Goal: Task Accomplishment & Management: Complete application form

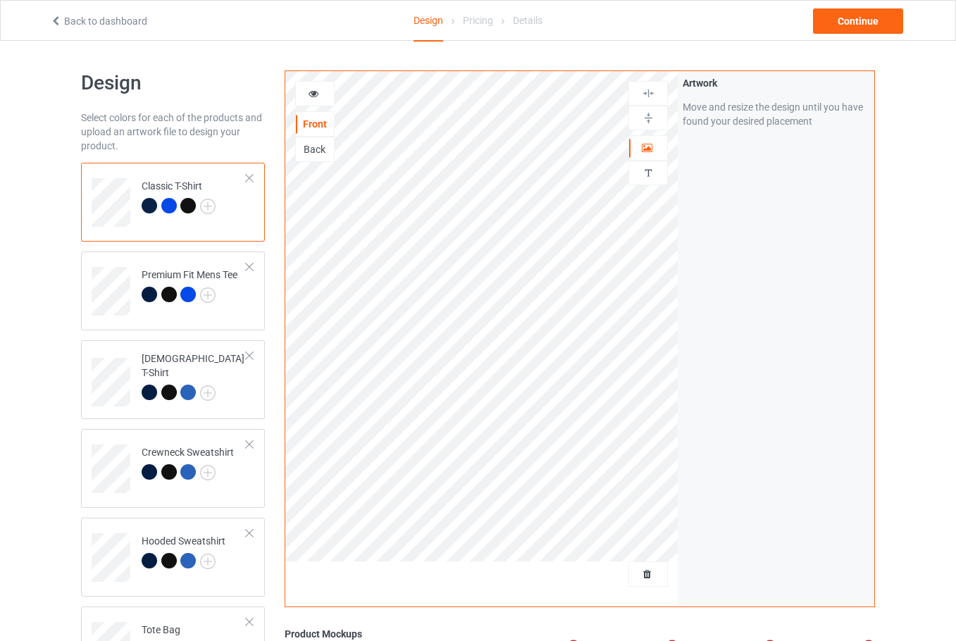
scroll to position [270, 0]
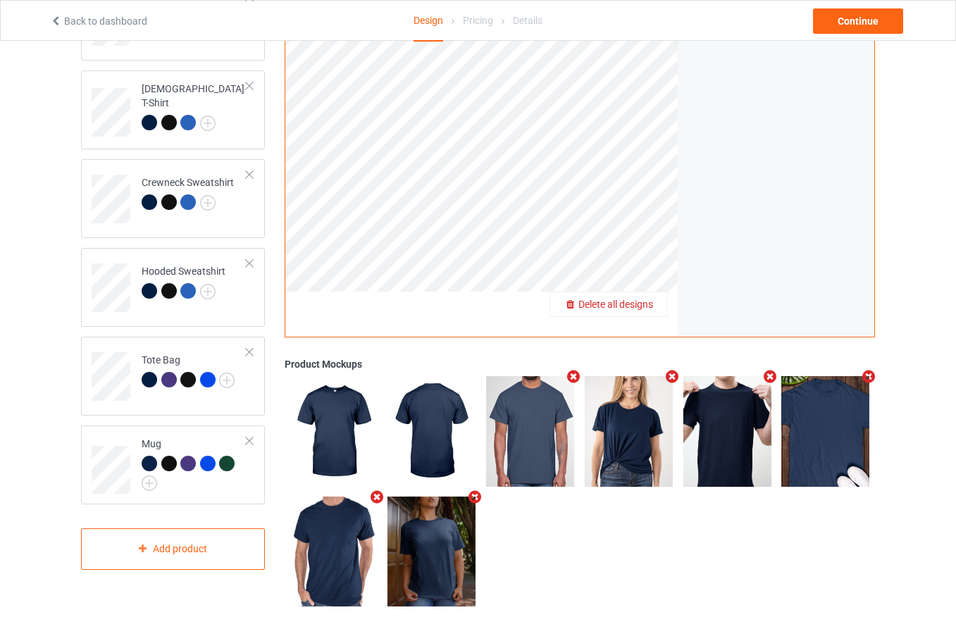
click at [634, 304] on span "Delete all designs" at bounding box center [615, 304] width 75 height 11
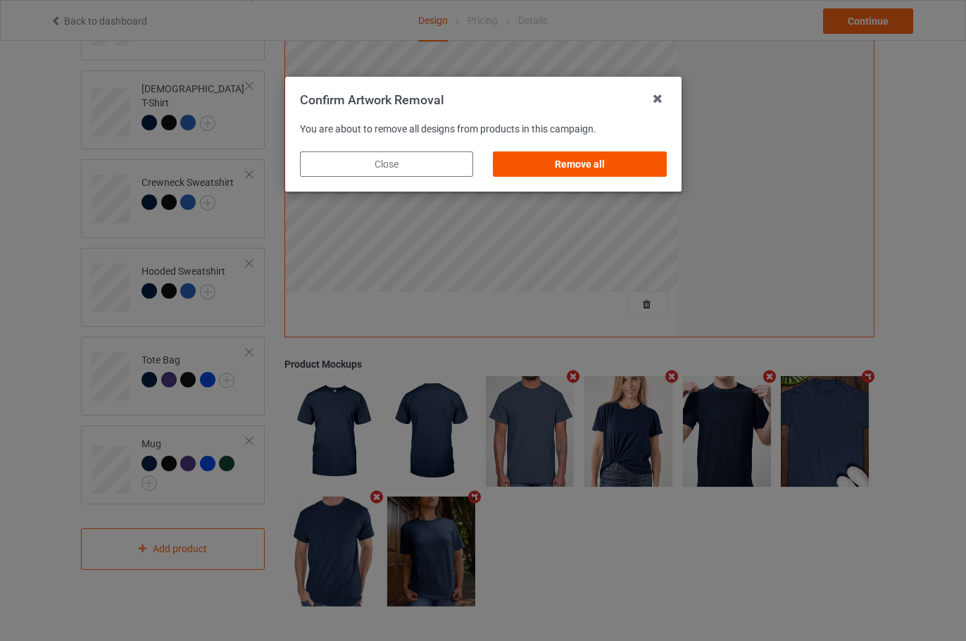
click at [606, 163] on div "Remove all" at bounding box center [579, 163] width 173 height 25
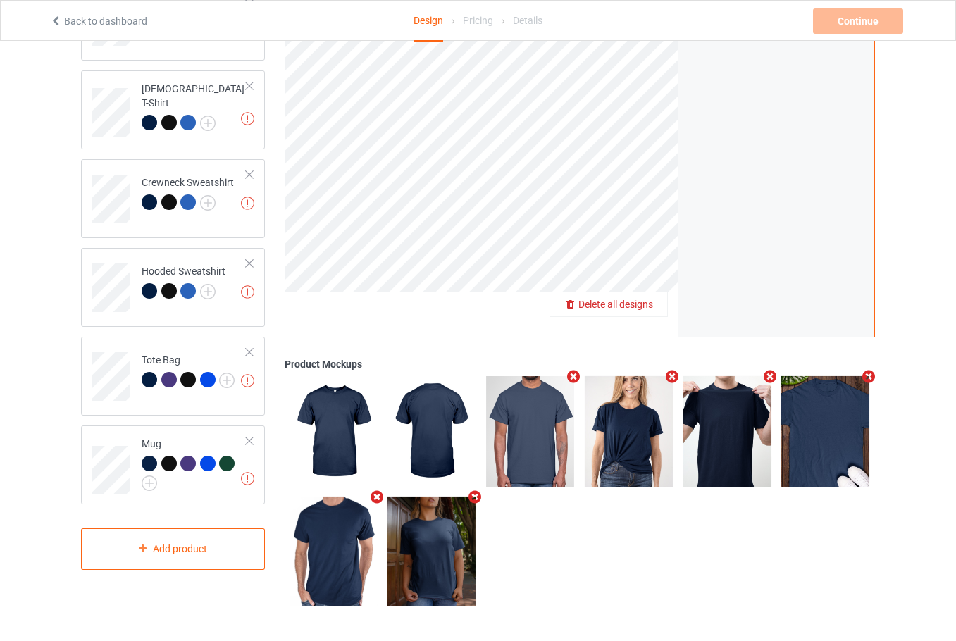
click at [643, 311] on div "Delete all designs" at bounding box center [608, 304] width 117 height 14
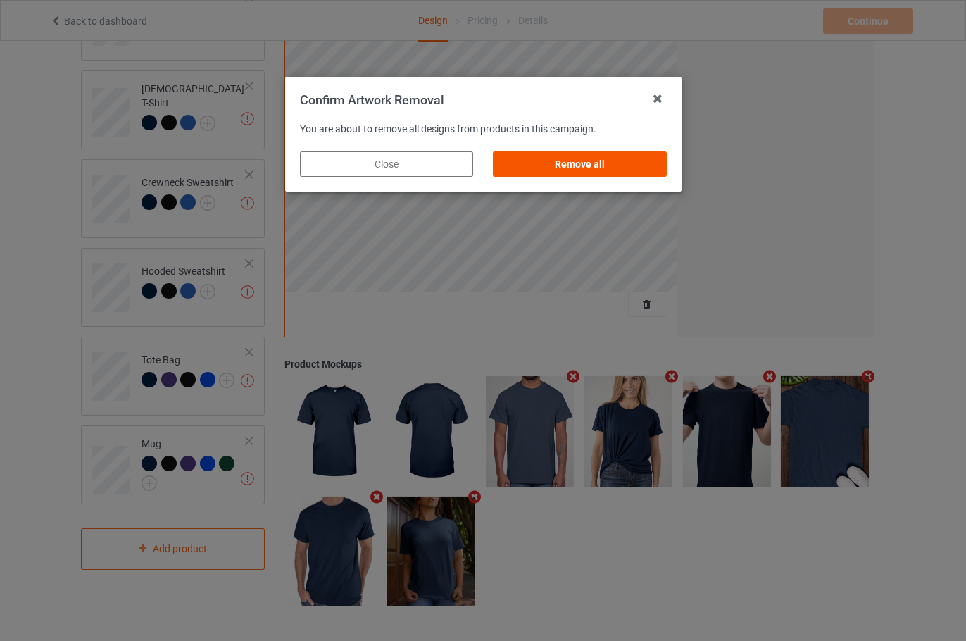
click at [574, 158] on div "Remove all" at bounding box center [579, 163] width 173 height 25
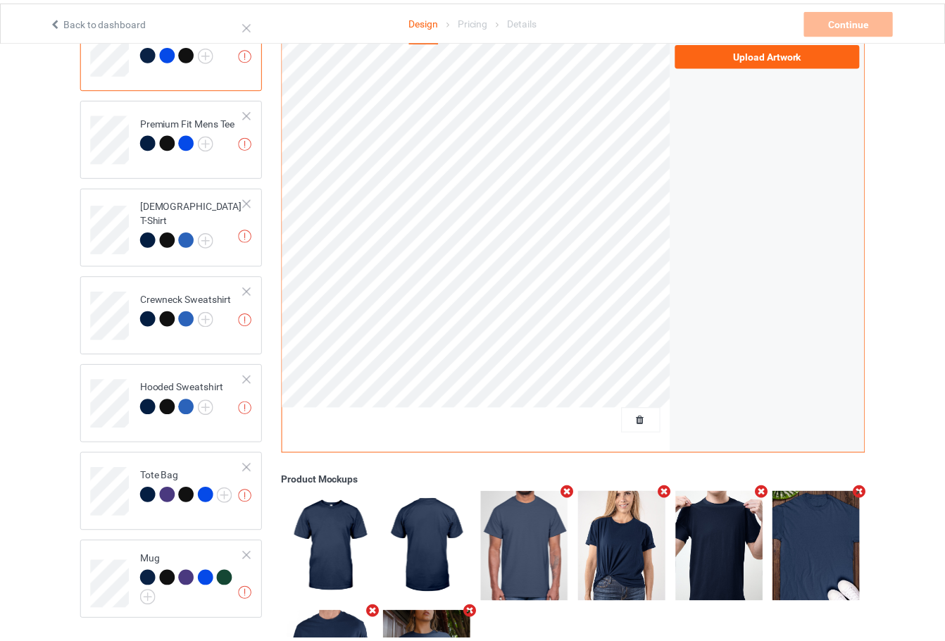
scroll to position [0, 0]
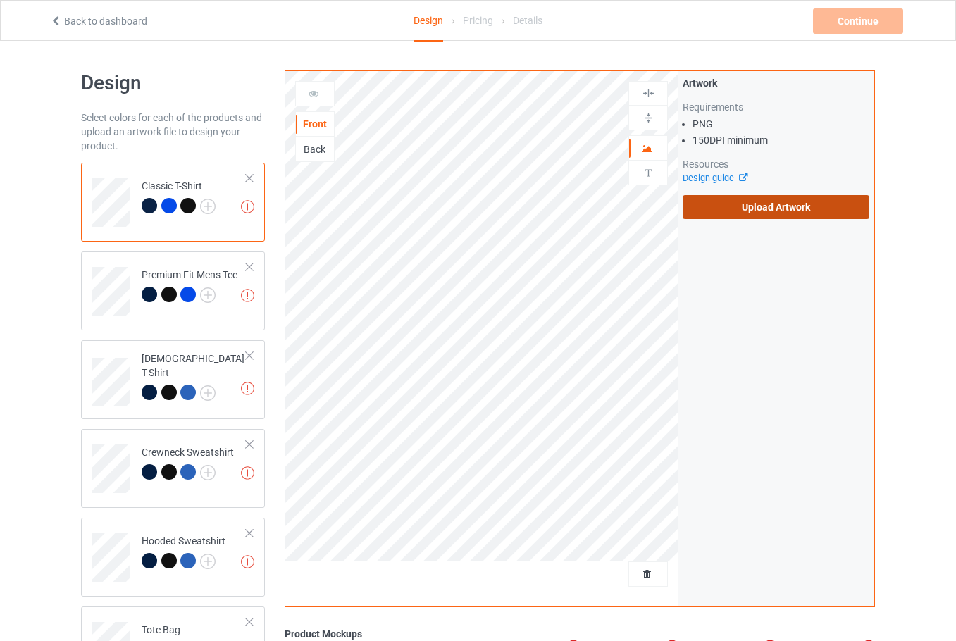
click at [733, 198] on label "Upload Artwork" at bounding box center [775, 207] width 187 height 24
click at [0, 0] on input "Upload Artwork" at bounding box center [0, 0] width 0 height 0
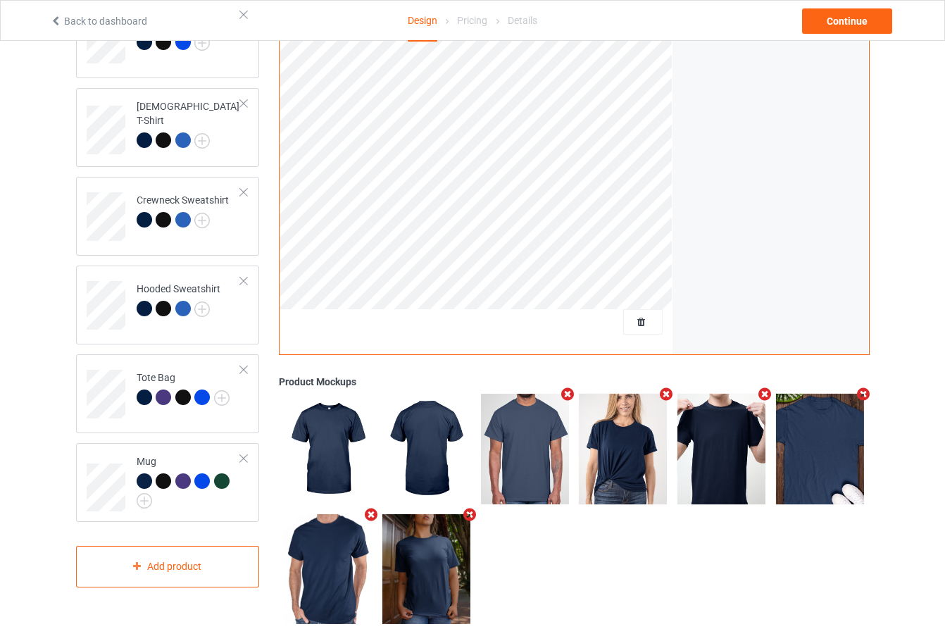
scroll to position [270, 0]
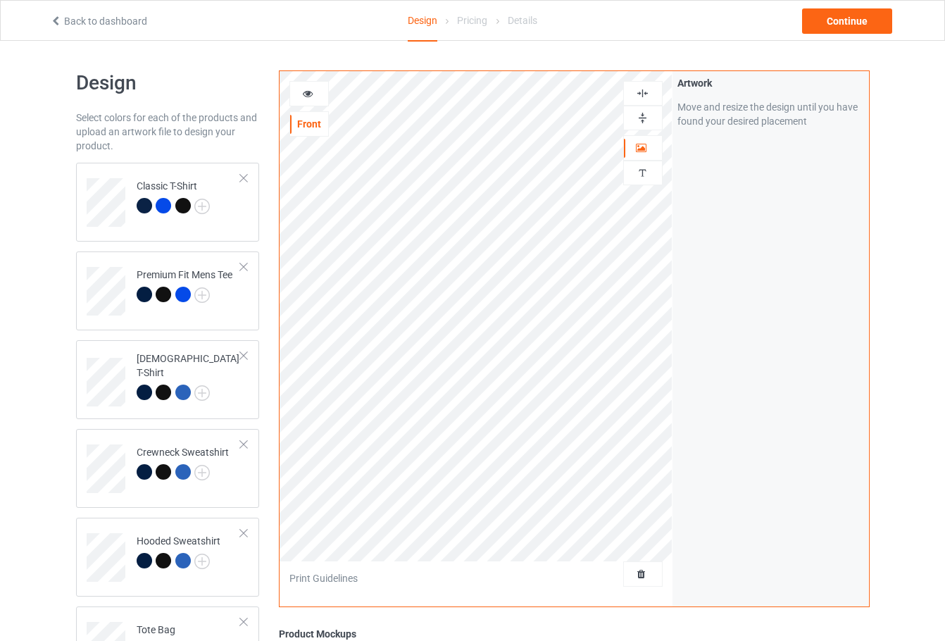
click at [642, 118] on img at bounding box center [642, 117] width 13 height 13
click at [641, 120] on img at bounding box center [642, 117] width 13 height 13
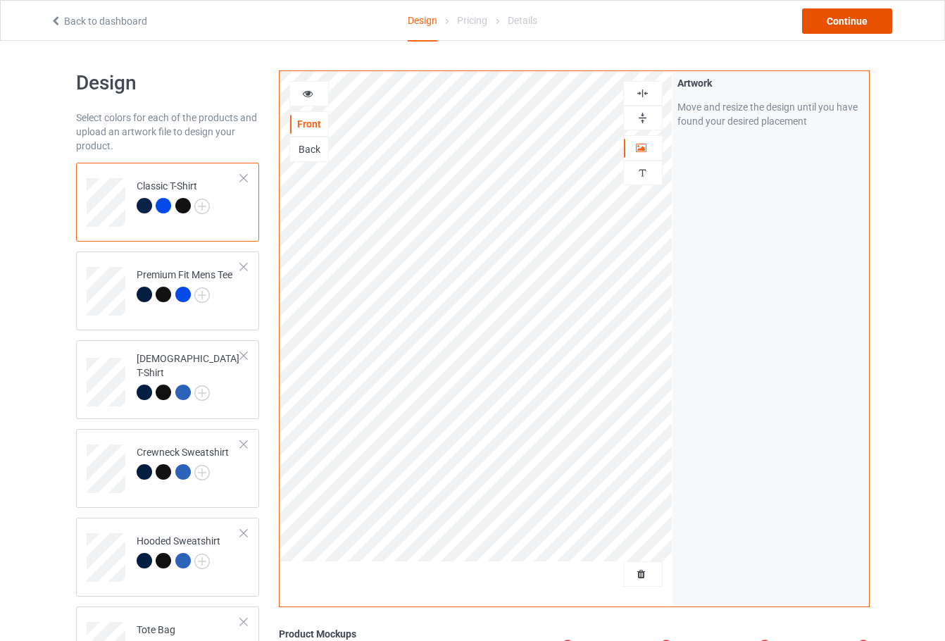
click at [855, 28] on div "Continue" at bounding box center [847, 20] width 90 height 25
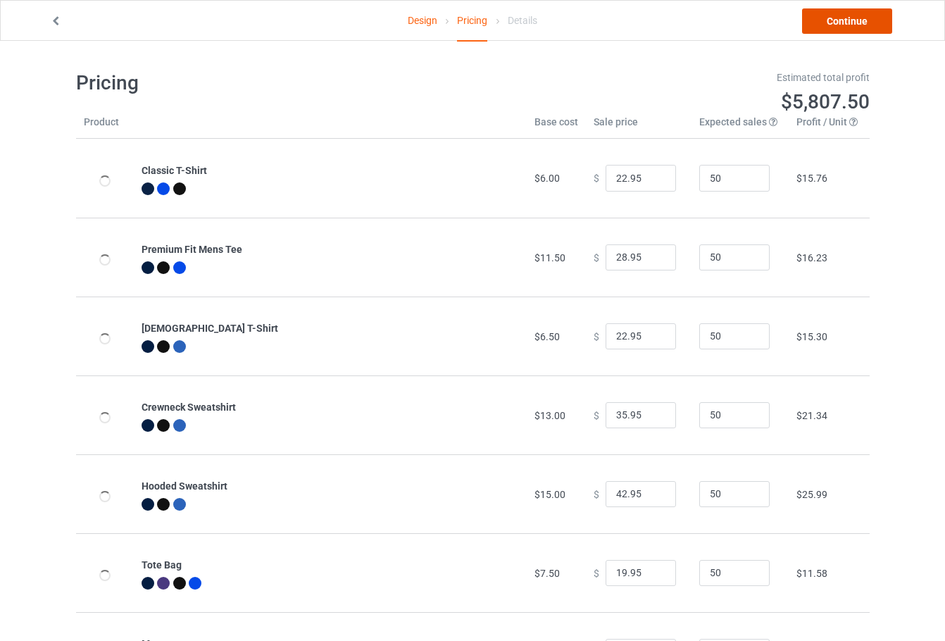
click at [854, 28] on link "Continue" at bounding box center [847, 20] width 90 height 25
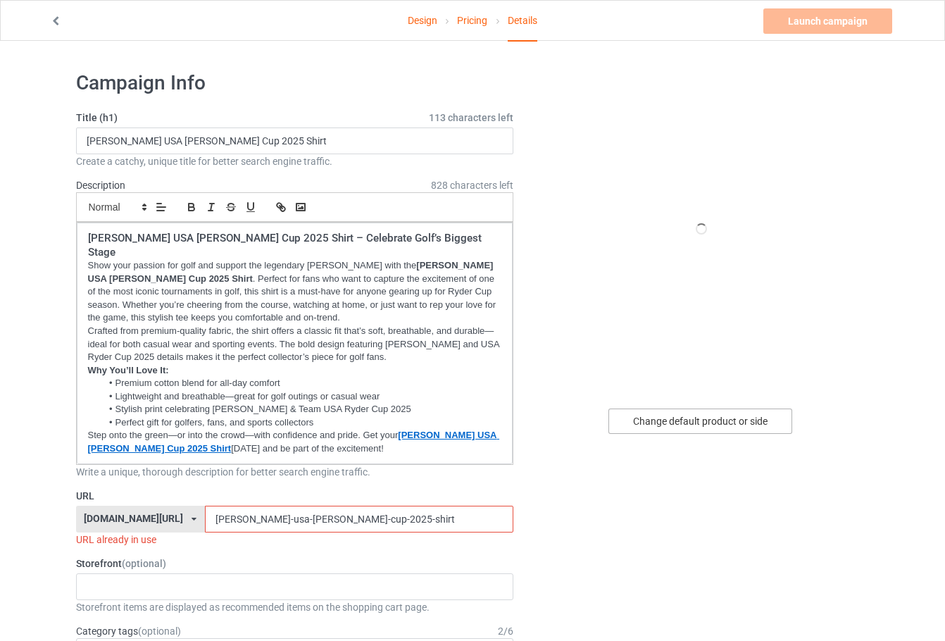
click at [705, 423] on div "Change default product or side" at bounding box center [701, 421] width 184 height 25
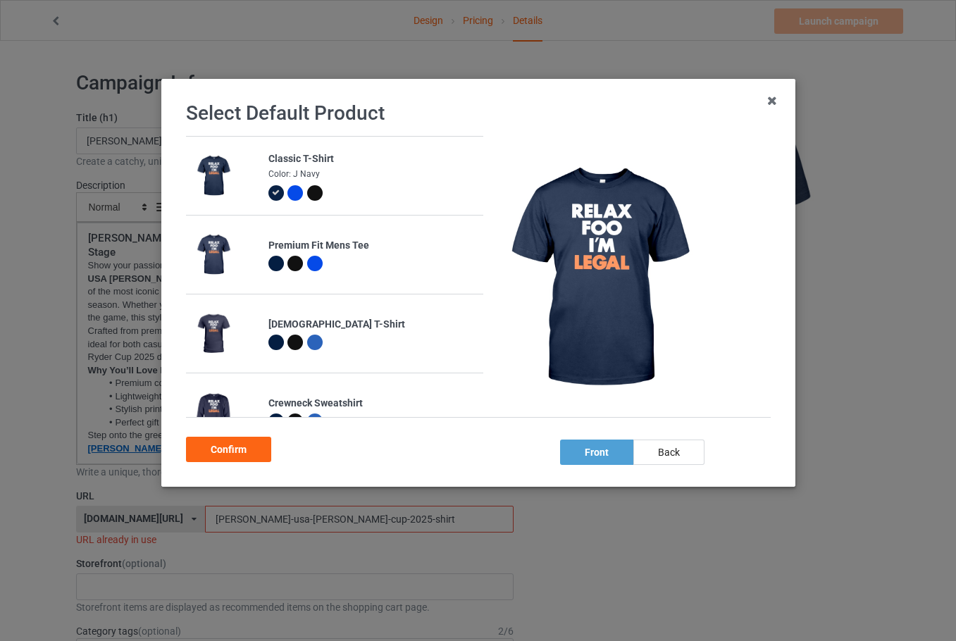
click at [315, 192] on div at bounding box center [313, 192] width 15 height 15
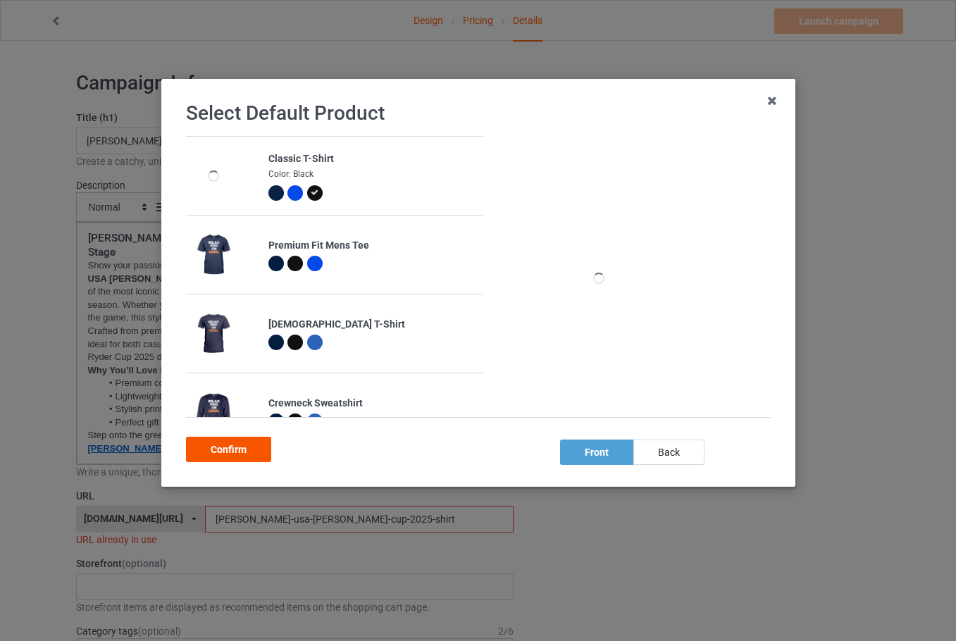
click at [244, 446] on div "Confirm" at bounding box center [228, 449] width 85 height 25
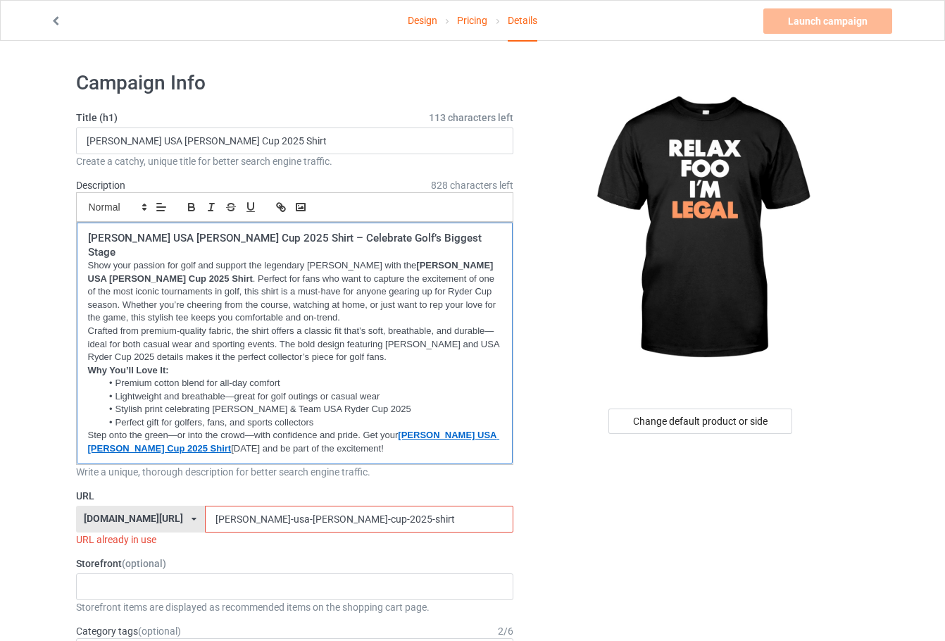
click at [266, 299] on p "Show your passion for golf and support the legendary [PERSON_NAME] with the [PE…" at bounding box center [295, 292] width 414 height 66
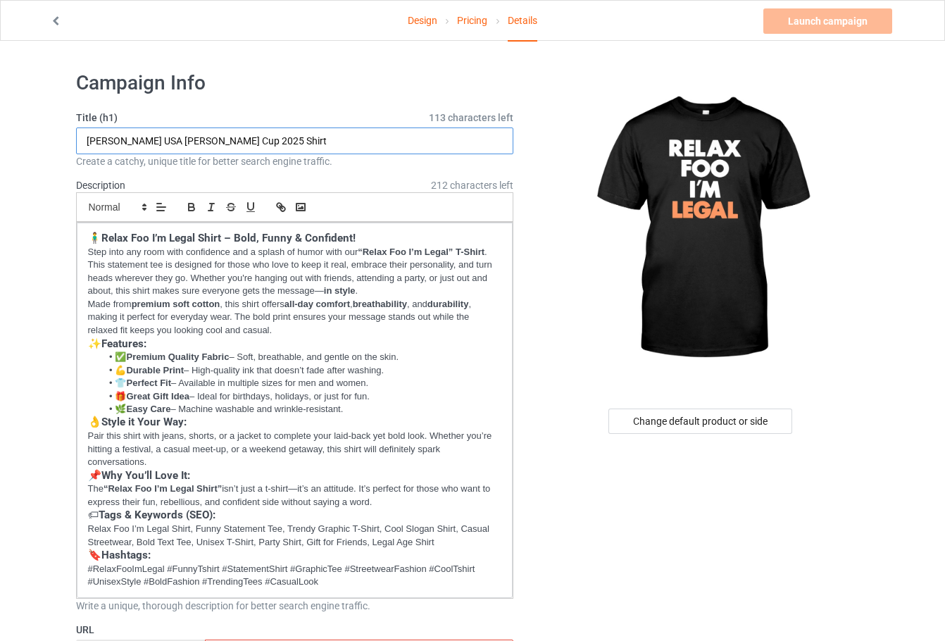
drag, startPoint x: 269, startPoint y: 139, endPoint x: 2, endPoint y: 108, distance: 268.7
paste input "elax Foo I'm Legal"
type input "Relax Foo I'm Legal"
click at [260, 347] on h3 "✨ Features:" at bounding box center [295, 344] width 414 height 14
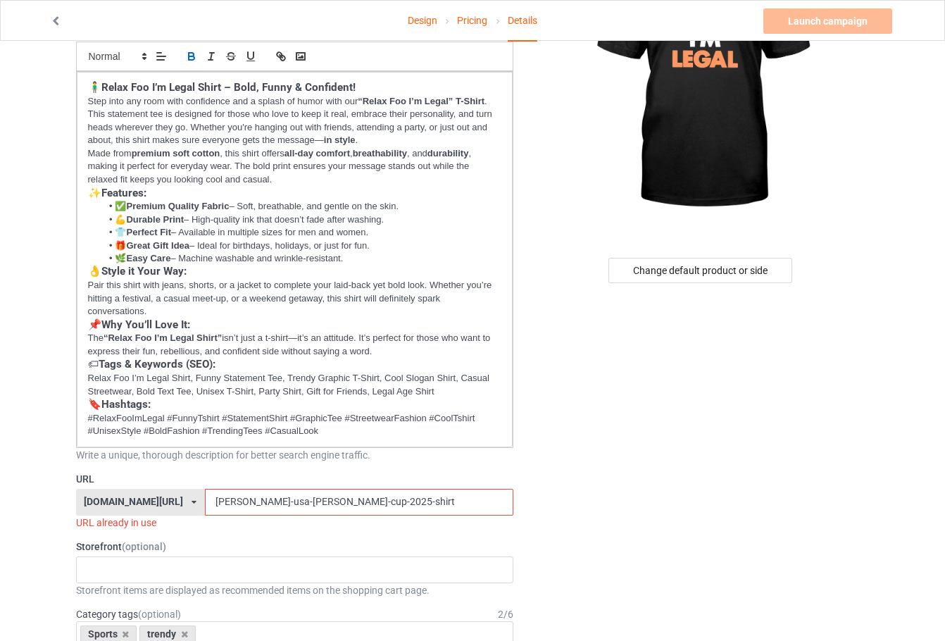
scroll to position [211, 0]
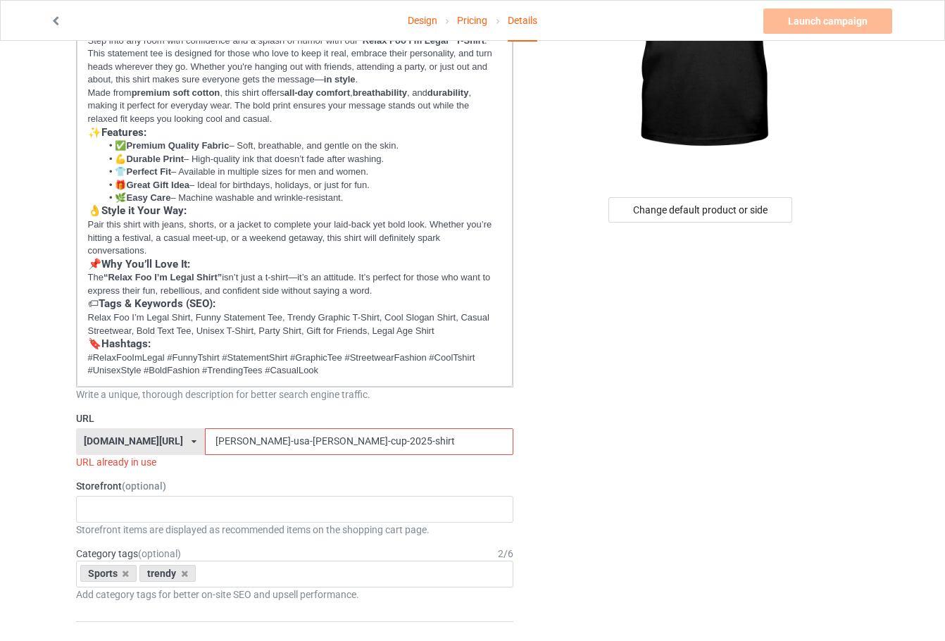
click at [415, 440] on input "[PERSON_NAME]-usa-[PERSON_NAME]-cup-2025-shirt" at bounding box center [359, 441] width 308 height 27
paste input "elax-foo-im-legal"
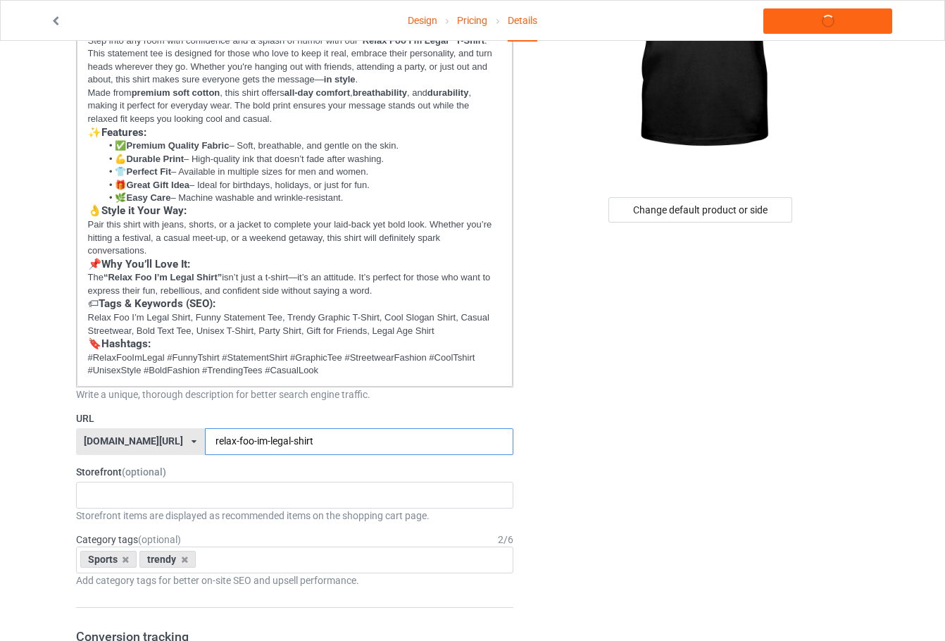
type input "relax-foo-im-legal-shirt"
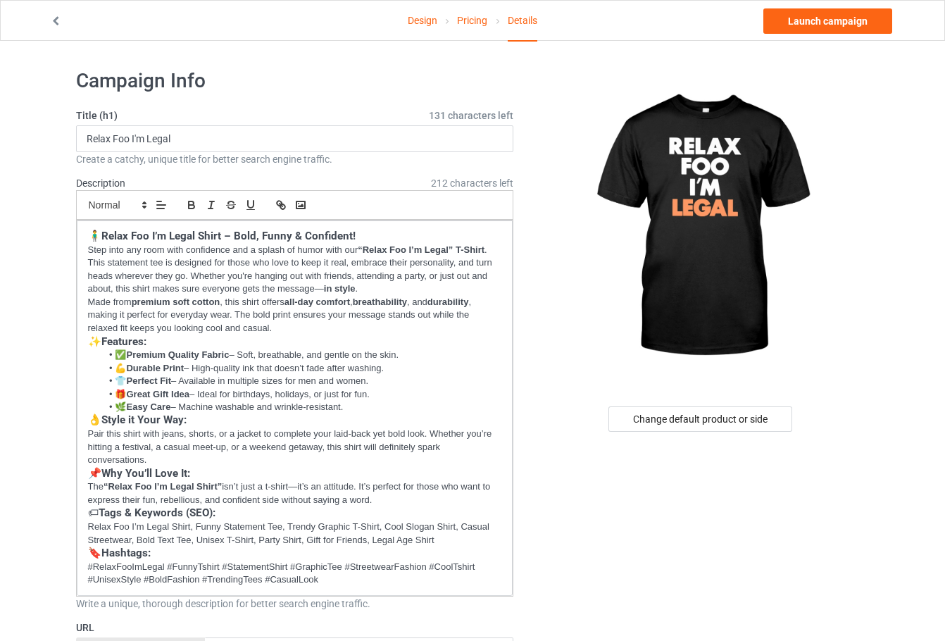
scroll to position [0, 0]
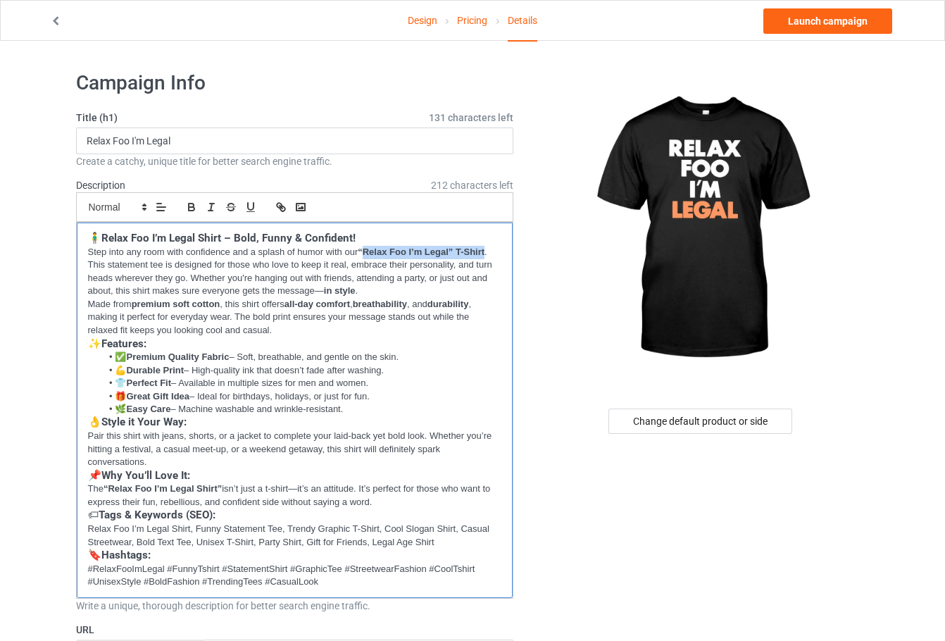
drag, startPoint x: 366, startPoint y: 250, endPoint x: 487, endPoint y: 248, distance: 120.5
click at [485, 248] on strong "“Relax Foo I’m Legal” T-Shirt" at bounding box center [421, 252] width 127 height 11
click at [263, 313] on p "Made from premium soft cotton , this shirt offers all-day comfort , breathabili…" at bounding box center [295, 317] width 414 height 39
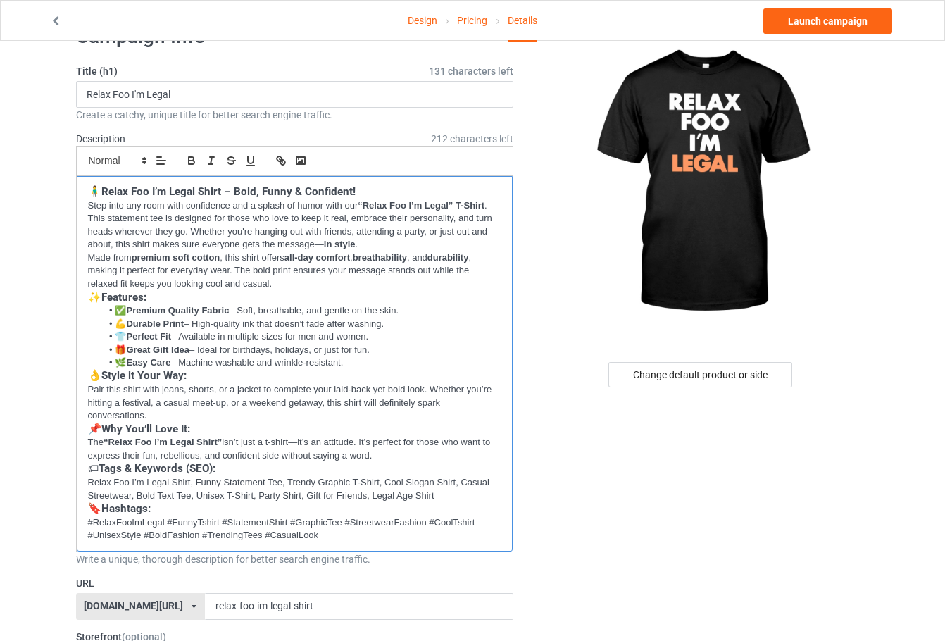
scroll to position [70, 0]
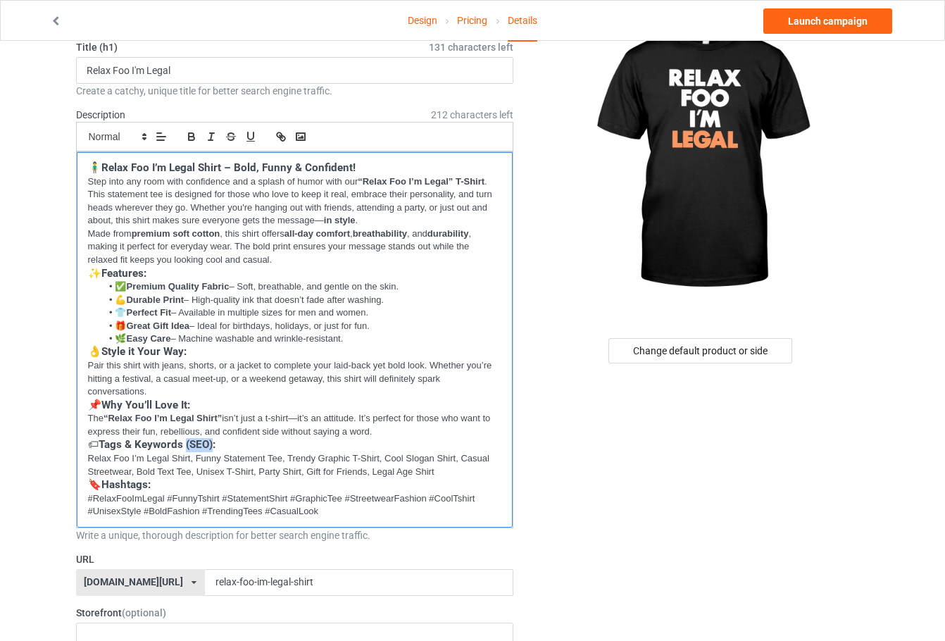
drag, startPoint x: 188, startPoint y: 446, endPoint x: 213, endPoint y: 446, distance: 25.4
click at [213, 446] on strong "Tags & Keywords (SEO):" at bounding box center [157, 444] width 117 height 13
click at [279, 459] on p "Relax Foo I’m Legal Shirt, Funny Statement Tee, Trendy Graphic T-Shirt, Cool Sl…" at bounding box center [295, 465] width 414 height 26
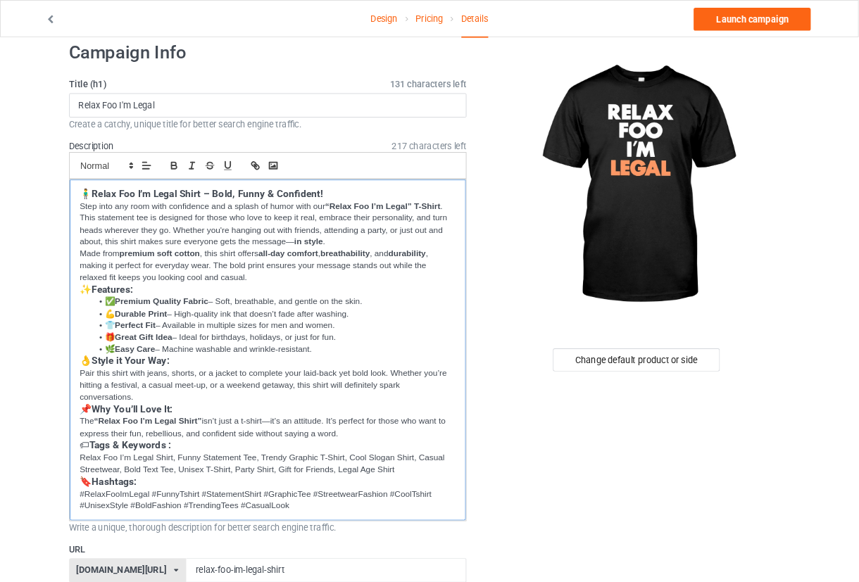
scroll to position [0, 0]
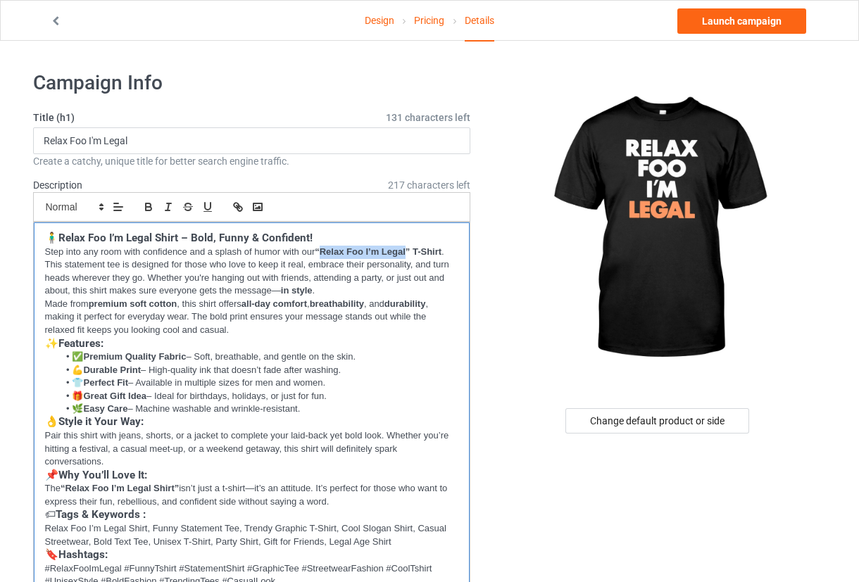
drag, startPoint x: 320, startPoint y: 249, endPoint x: 408, endPoint y: 256, distance: 87.6
click at [408, 256] on strong "“Relax Foo I’m Legal” T-Shirt" at bounding box center [378, 252] width 127 height 11
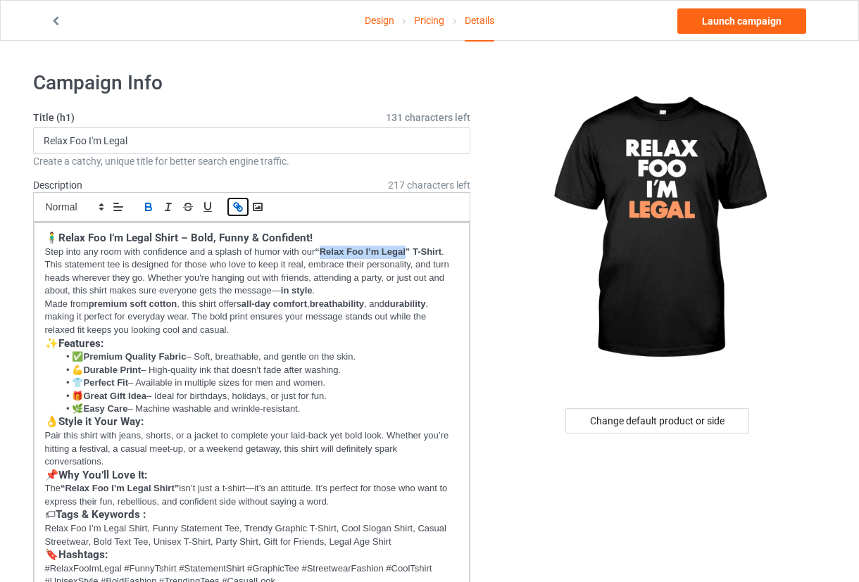
click at [241, 204] on icon "button" at bounding box center [238, 207] width 13 height 13
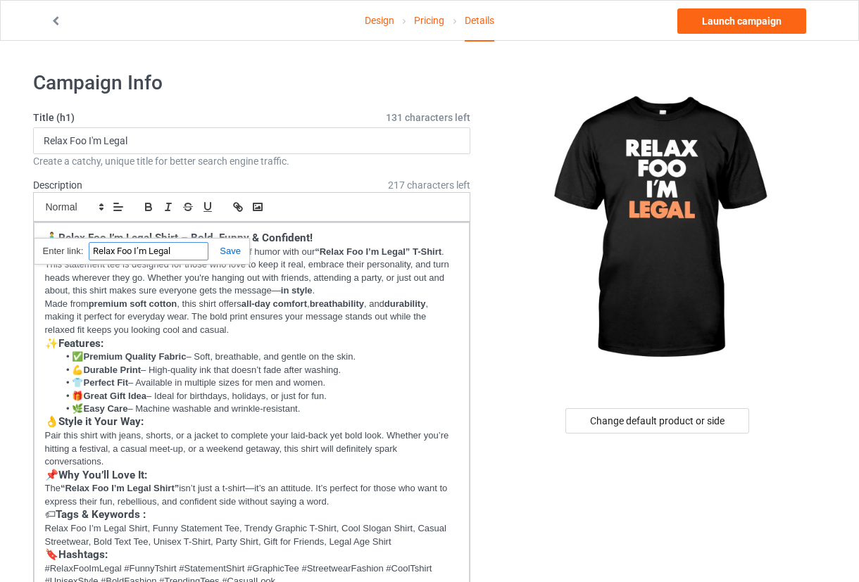
paste input "[URL][DOMAIN_NAME]"
click at [233, 252] on link at bounding box center [224, 251] width 32 height 11
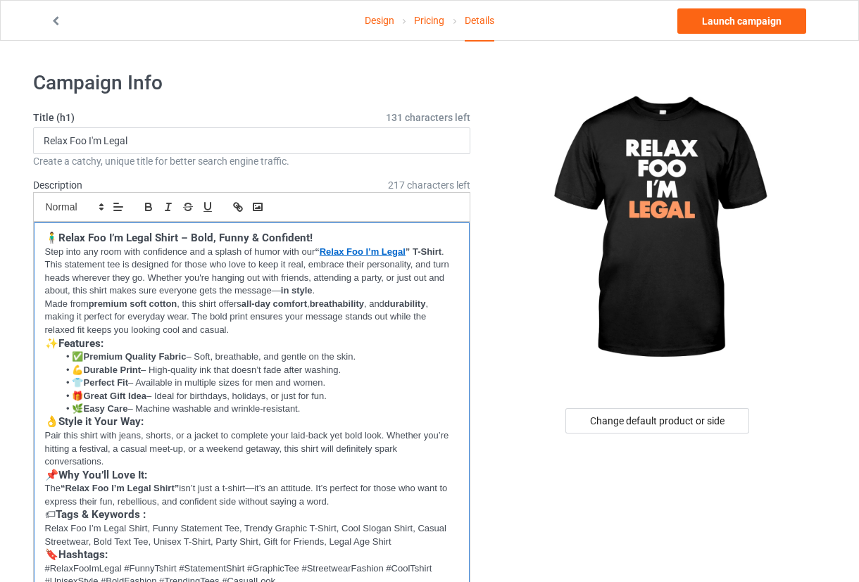
click at [158, 275] on p "Step into any room with confidence and a splash of humor with our “ Relax Foo I…" at bounding box center [252, 272] width 414 height 52
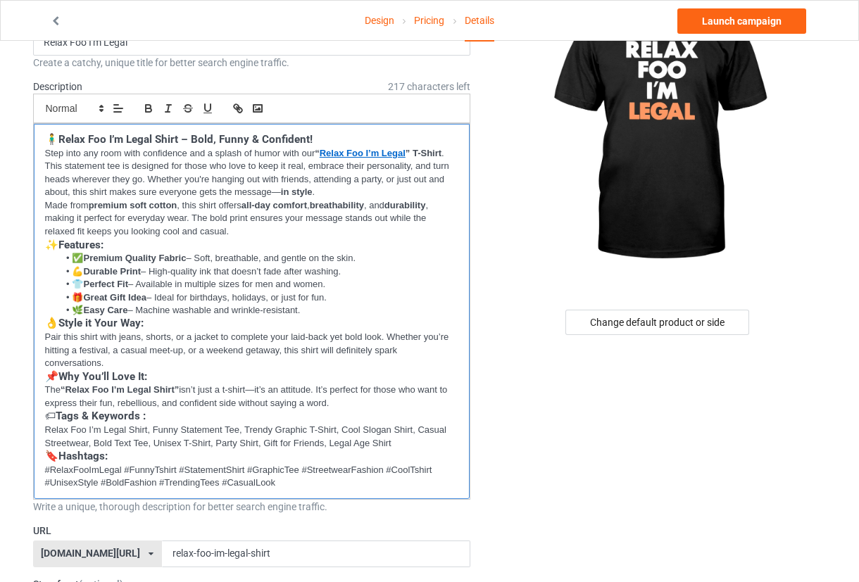
scroll to position [127, 0]
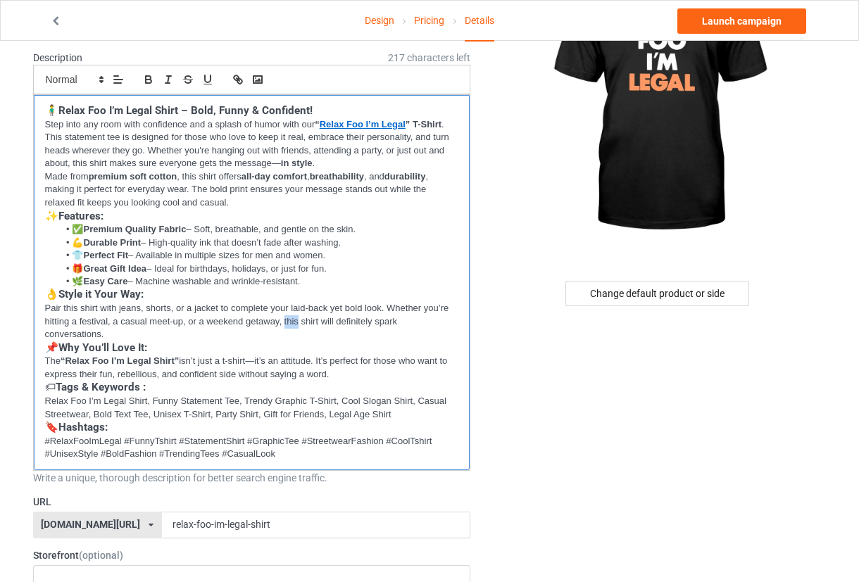
drag, startPoint x: 297, startPoint y: 318, endPoint x: 284, endPoint y: 320, distance: 13.5
click at [284, 320] on p "Pair this shirt with jeans, shorts, or a jacket to complete your laid-back yet …" at bounding box center [252, 321] width 414 height 39
click at [366, 318] on p "Pair this shirt with jeans, shorts, or a jacket to complete your laid-back yet …" at bounding box center [252, 321] width 414 height 39
drag, startPoint x: 286, startPoint y: 318, endPoint x: 385, endPoint y: 320, distance: 98.6
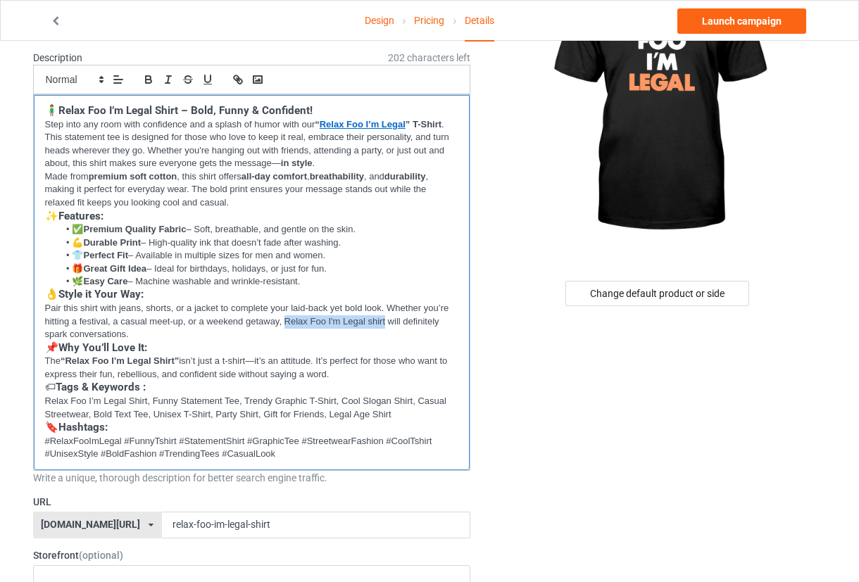
click at [385, 320] on p "Pair this shirt with jeans, shorts, or a jacket to complete your laid-back yet …" at bounding box center [252, 321] width 414 height 39
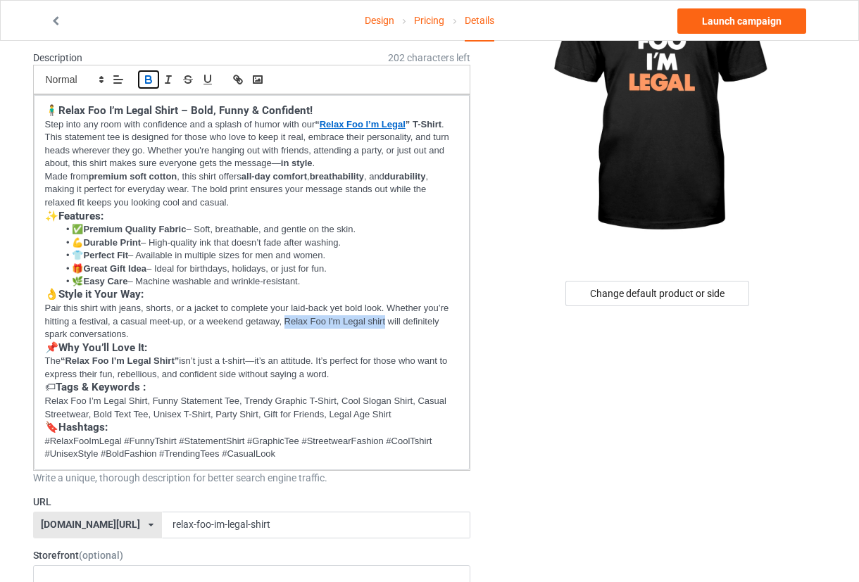
click at [147, 80] on icon "button" at bounding box center [149, 82] width 6 height 4
click at [244, 80] on icon "button" at bounding box center [238, 79] width 13 height 13
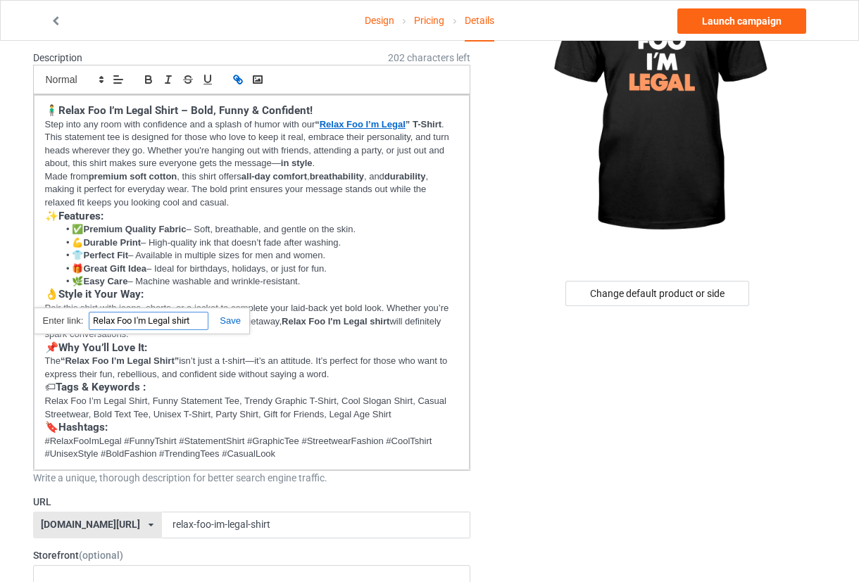
paste input "[URL][DOMAIN_NAME]"
type input "[URL][DOMAIN_NAME]"
click at [226, 316] on link at bounding box center [224, 321] width 32 height 11
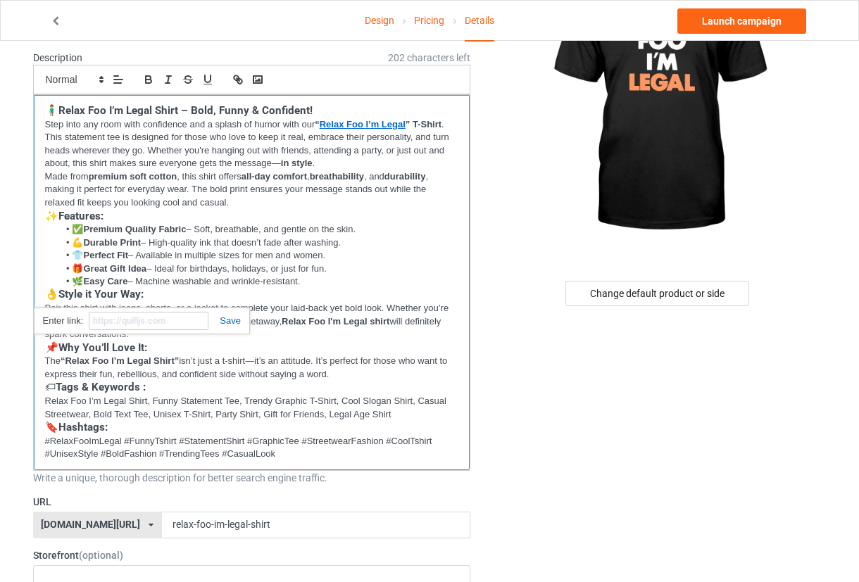
scroll to position [0, 0]
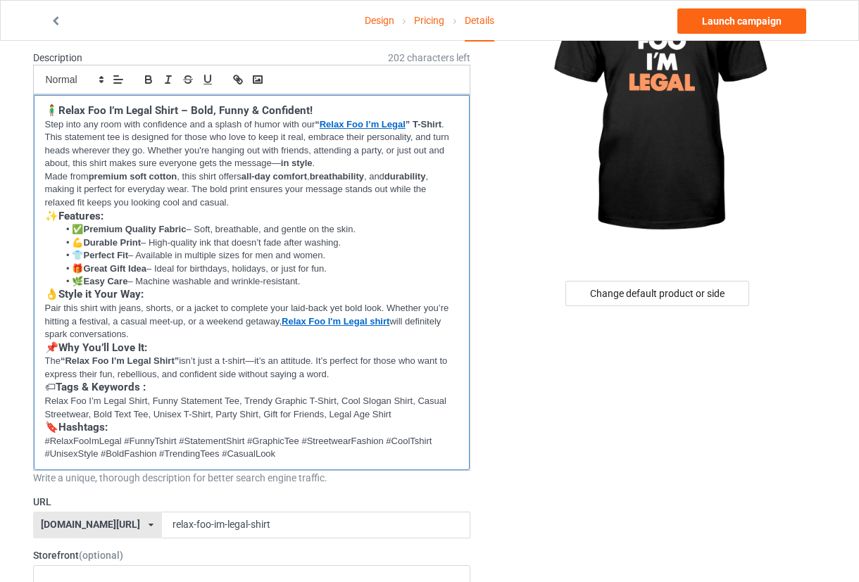
click at [267, 359] on p "The “Relax Foo I’m Legal Shirt” isn’t just a t-shirt—it’s an attitude. It’s per…" at bounding box center [252, 368] width 414 height 26
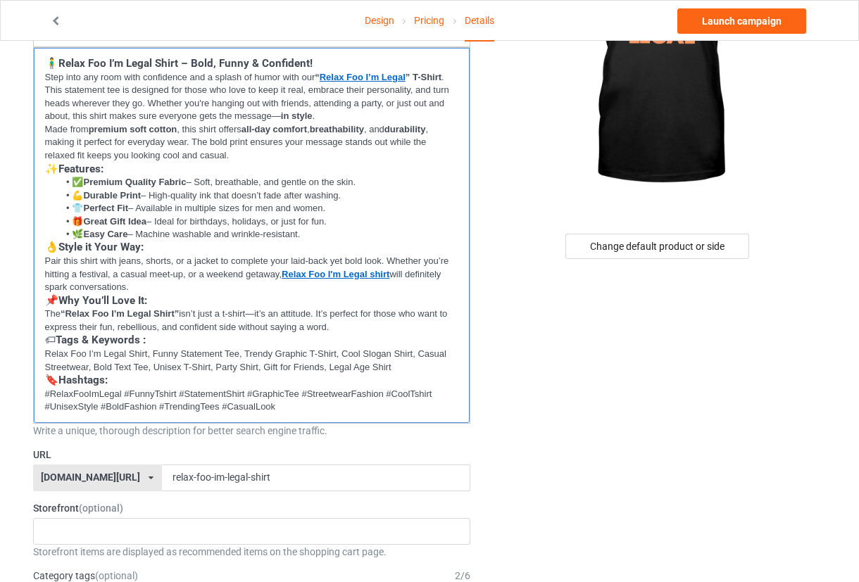
scroll to position [192, 0]
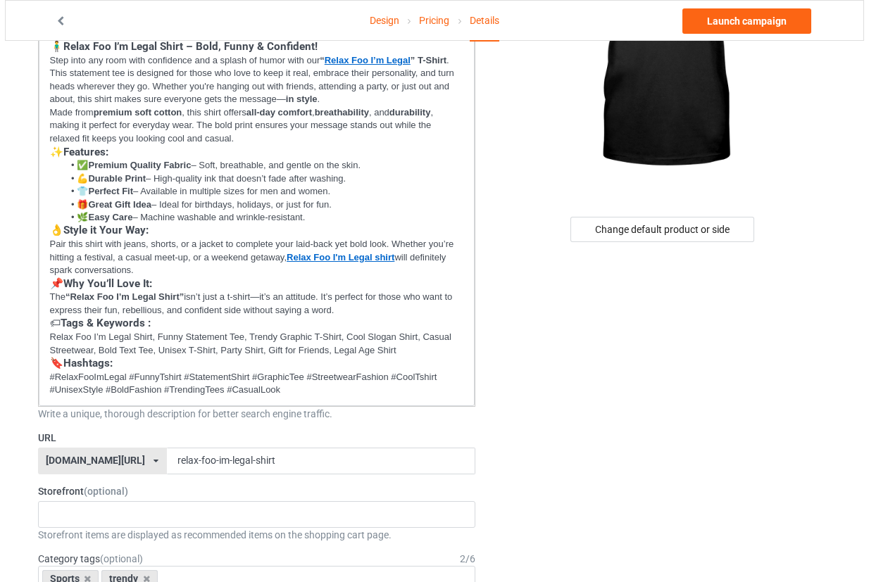
scroll to position [0, 0]
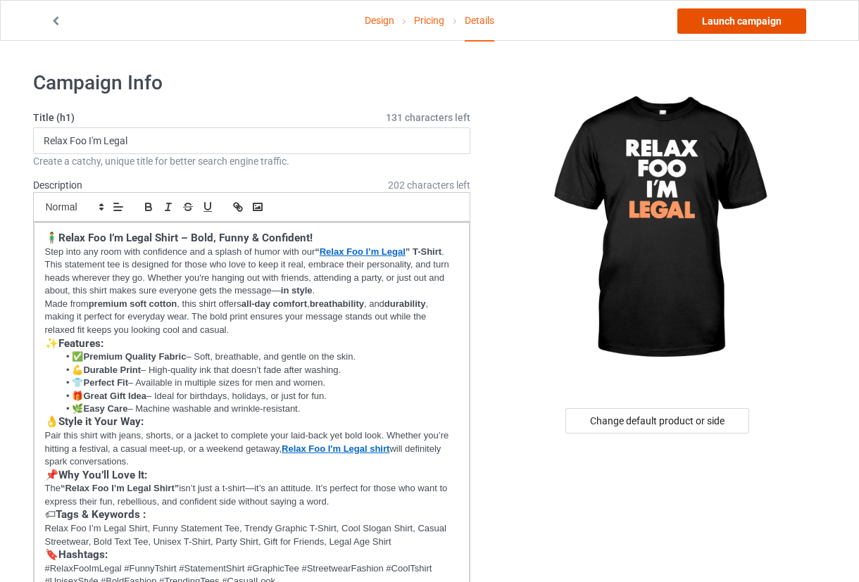
click at [733, 21] on link "Launch campaign" at bounding box center [742, 20] width 129 height 25
